Goal: Task Accomplishment & Management: Manage account settings

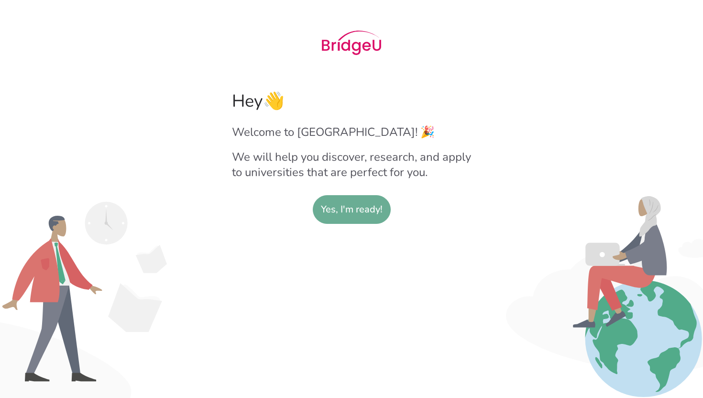
click at [354, 214] on slot "Yes, I'm ready!" at bounding box center [352, 210] width 62 height 28
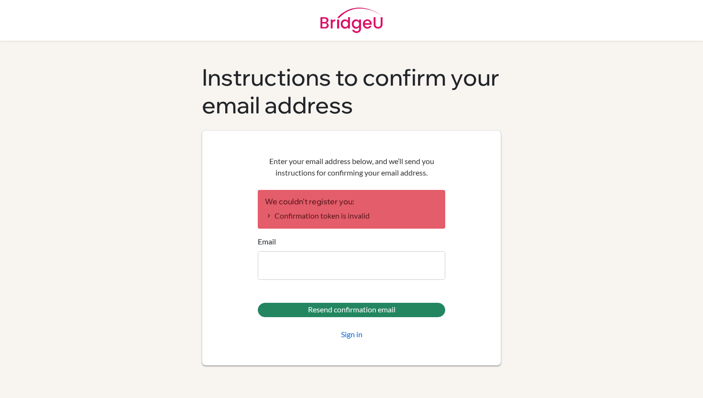
click at [301, 267] on input "Email" at bounding box center [351, 265] width 187 height 29
type input "k"
type input "[EMAIL_ADDRESS][DOMAIN_NAME]"
click at [351, 336] on link "Sign in" at bounding box center [352, 333] width 22 height 11
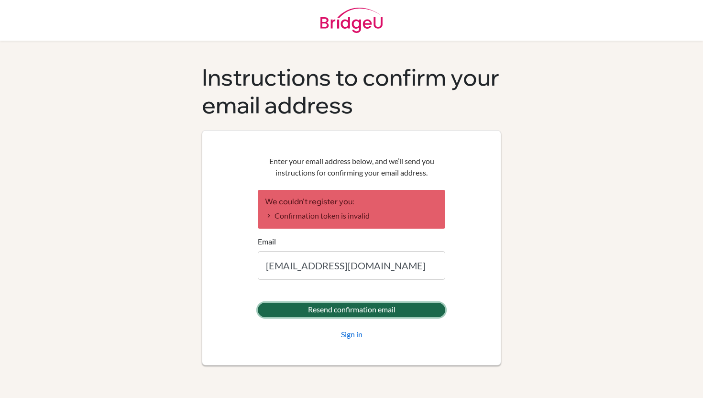
click at [314, 312] on input "Resend confirmation email" at bounding box center [351, 310] width 187 height 14
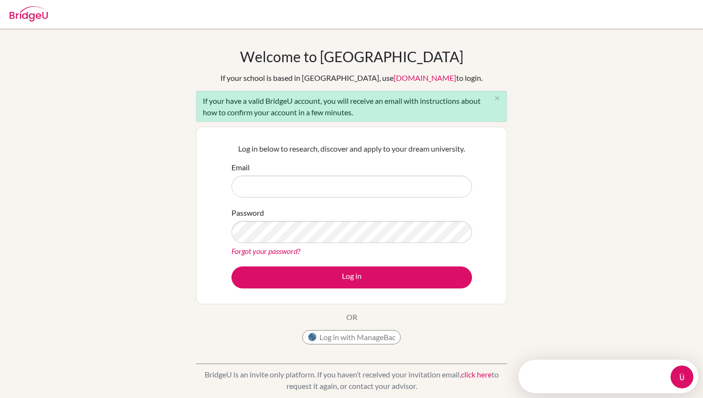
click at [268, 189] on input "Email" at bounding box center [351, 186] width 241 height 22
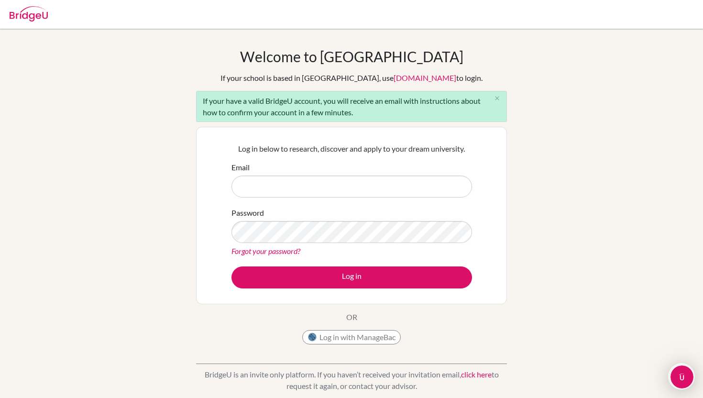
type input "nyamaa.kh@icloud.com"
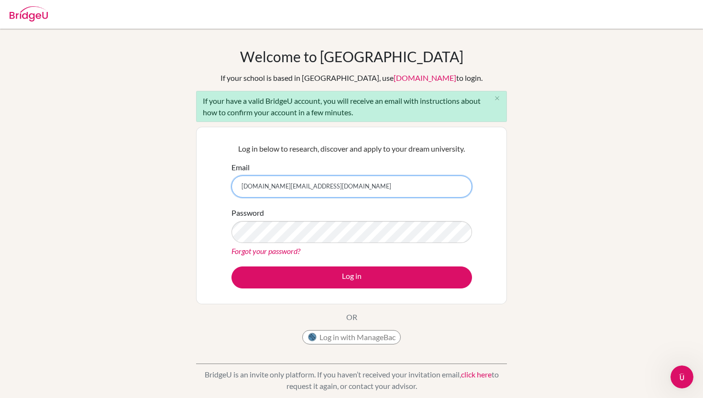
drag, startPoint x: 317, startPoint y: 186, endPoint x: 177, endPoint y: 186, distance: 139.6
click at [177, 186] on div "Welcome to BridgeU If your school is based in China, use app.bridge-u.com.cn to…" at bounding box center [351, 222] width 703 height 349
type input "nyamaa.kh@asu.edu.mn"
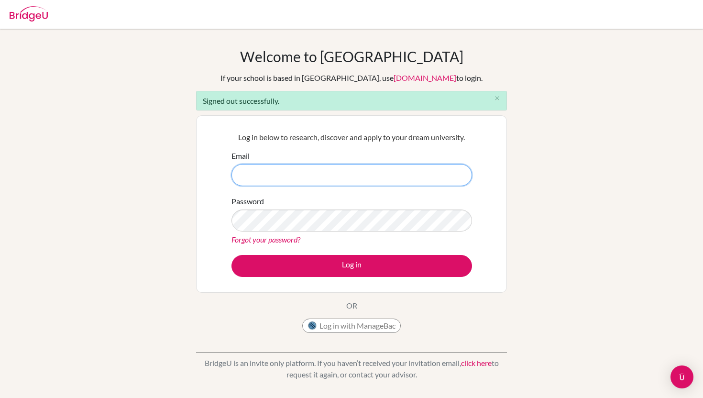
type input "[EMAIL_ADDRESS][DOMAIN_NAME]"
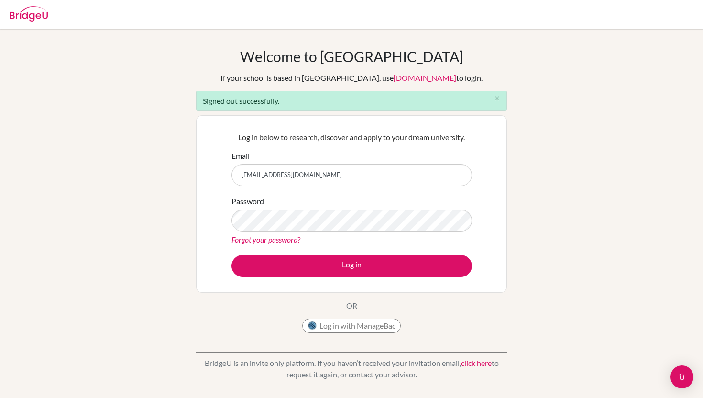
click at [220, 260] on div "Log in below to research, discover and apply to your dream university. Email [E…" at bounding box center [351, 203] width 311 height 177
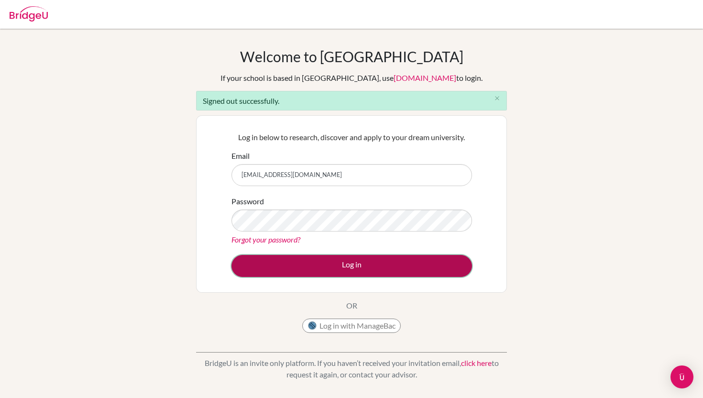
click at [254, 262] on button "Log in" at bounding box center [351, 266] width 241 height 22
